Goal: Information Seeking & Learning: Understand process/instructions

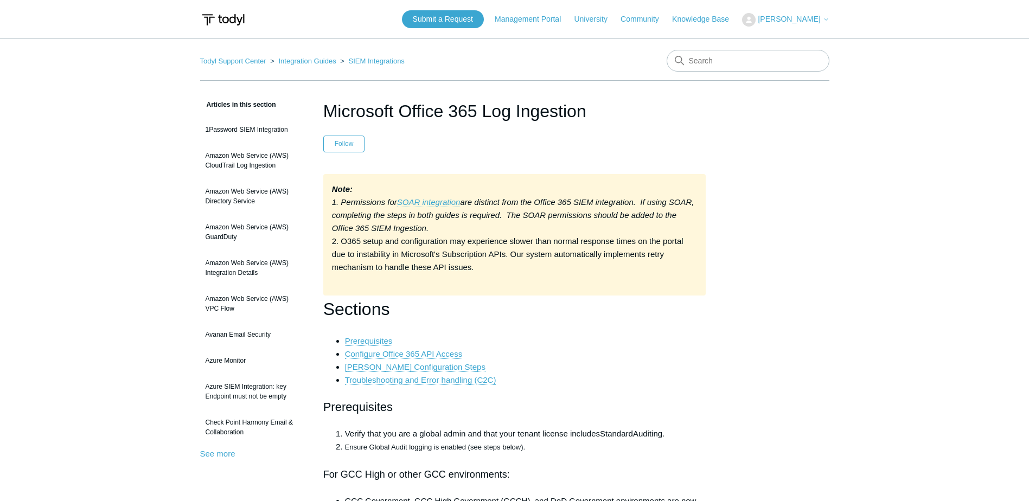
click at [423, 197] on em "SOAR integration" at bounding box center [428, 201] width 63 height 9
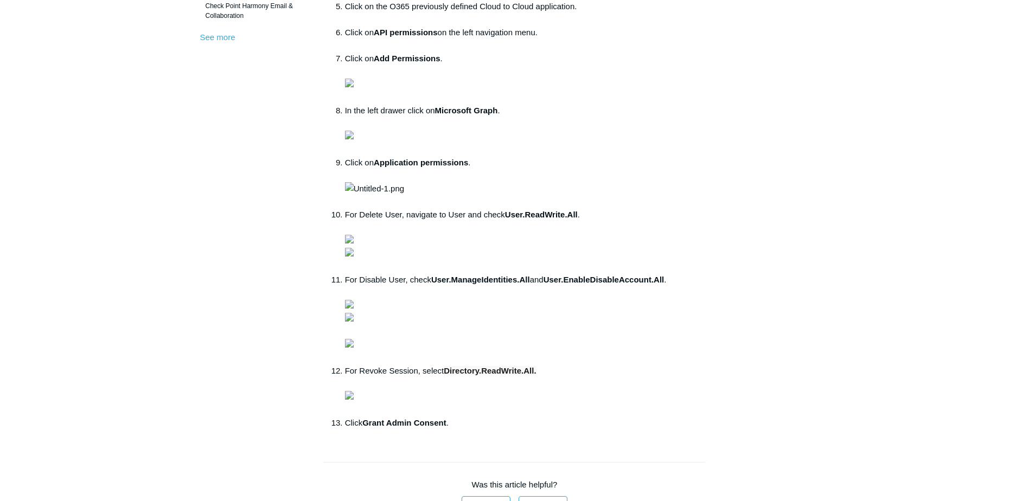
scroll to position [434, 0]
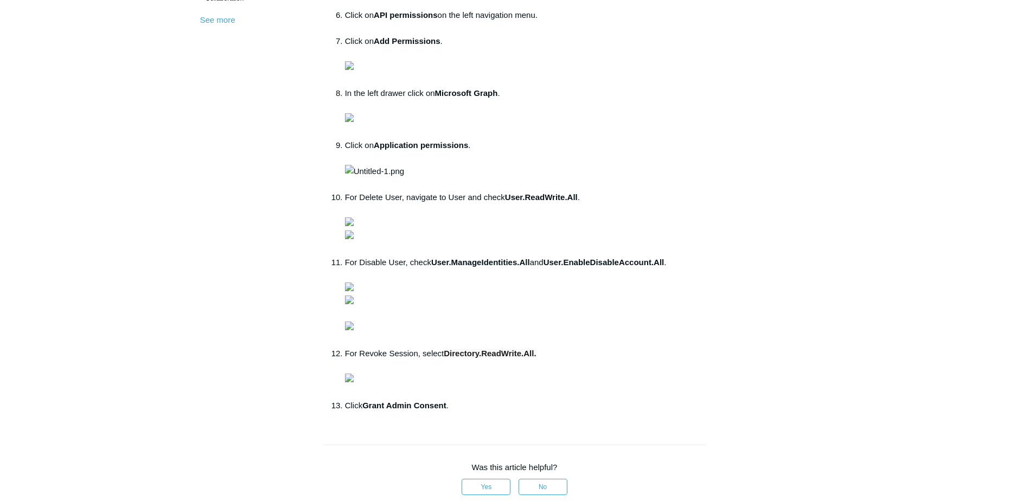
click at [354, 70] on img at bounding box center [349, 65] width 9 height 9
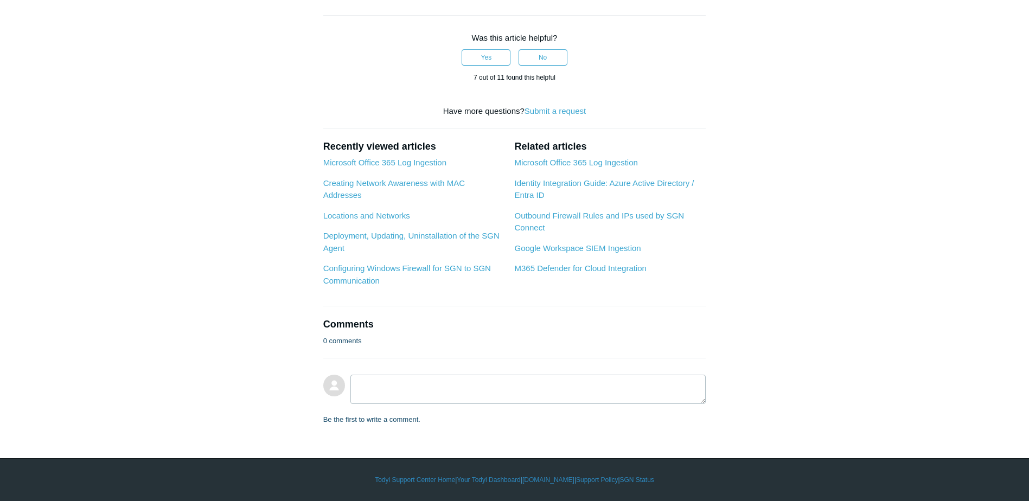
scroll to position [1139, 0]
drag, startPoint x: 433, startPoint y: 168, endPoint x: 532, endPoint y: 170, distance: 99.3
copy strong "User.ManageIdentities.All"
drag, startPoint x: 552, startPoint y: 165, endPoint x: 671, endPoint y: 167, distance: 118.8
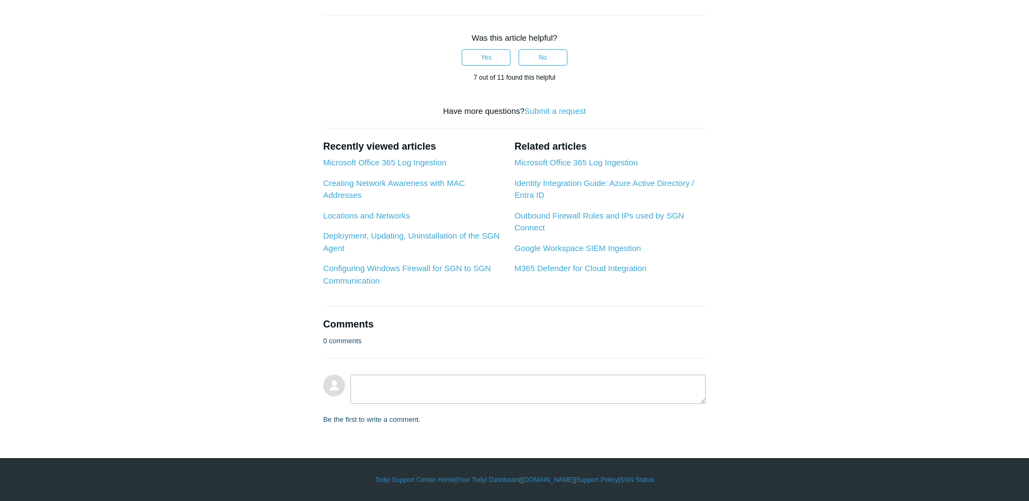
copy strong "User.EnableDisableAccount.All"
drag, startPoint x: 448, startPoint y: 344, endPoint x: 536, endPoint y: 344, distance: 87.9
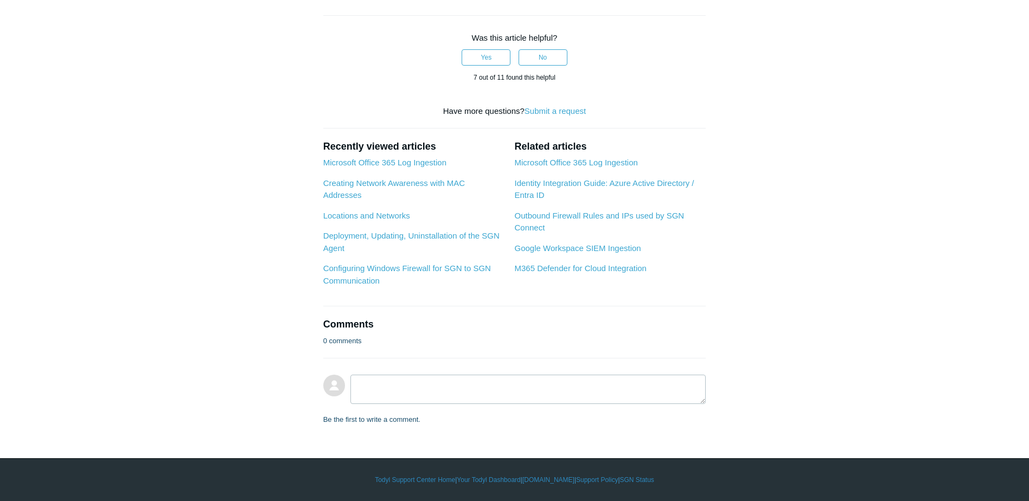
copy span "Directory.ReadWrite.All"
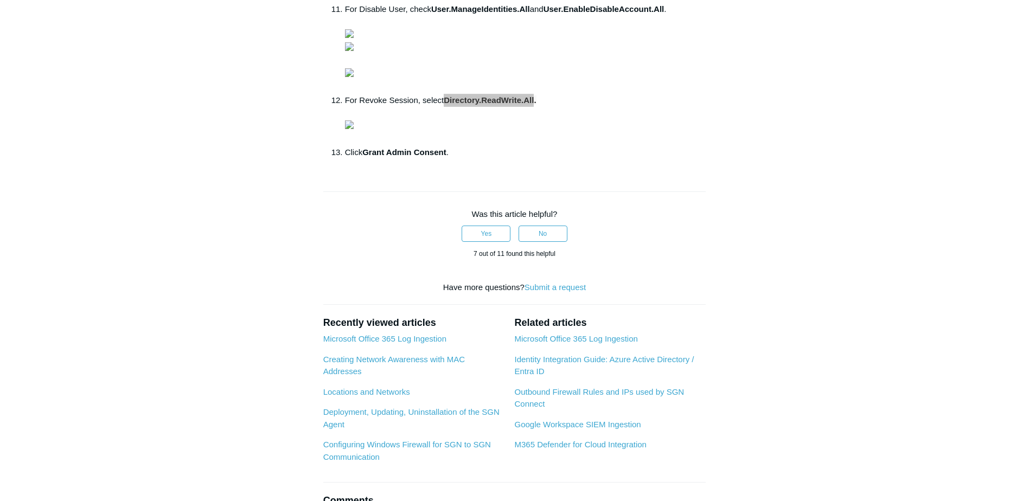
scroll to position [488, 0]
